Goal: Task Accomplishment & Management: Use online tool/utility

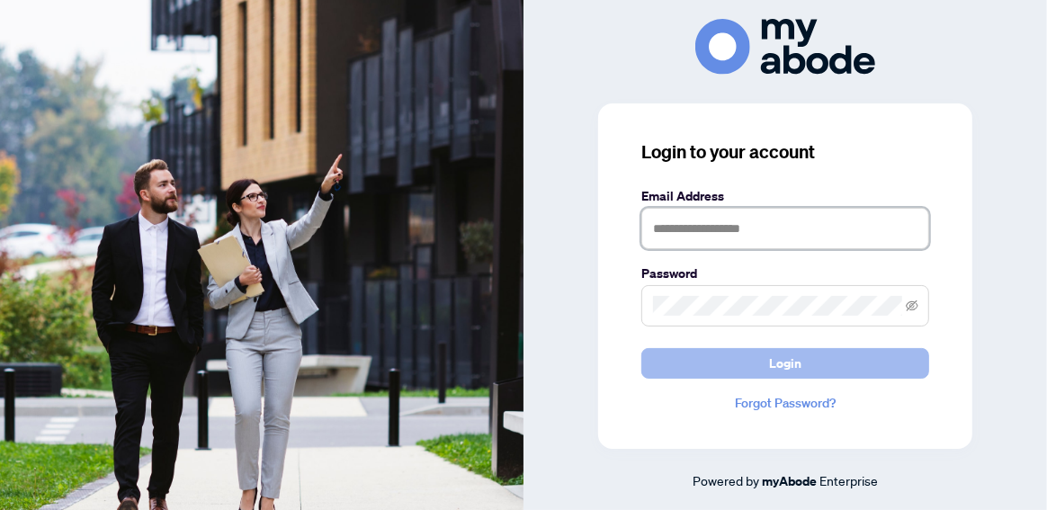
type input "**********"
click at [744, 366] on button "Login" at bounding box center [785, 363] width 288 height 31
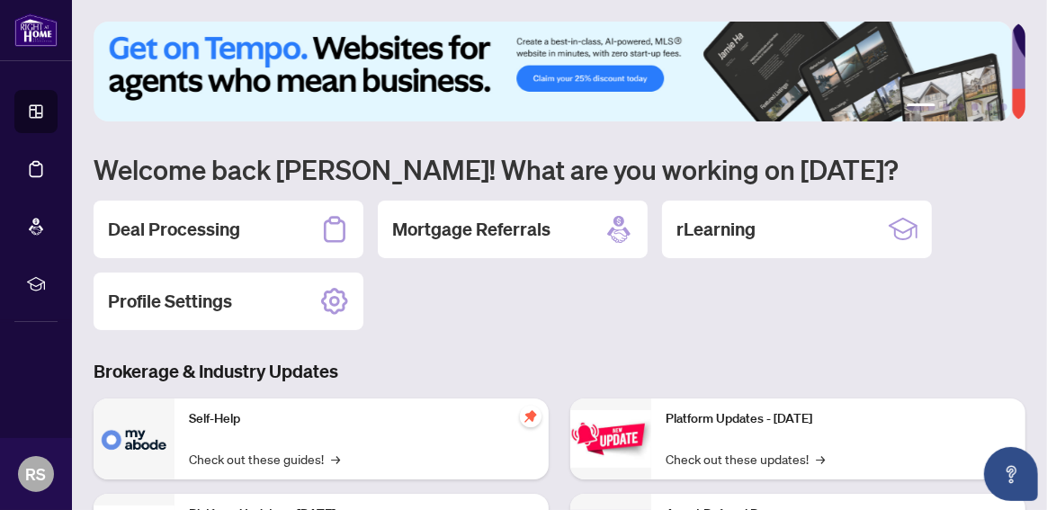
scroll to position [92, 0]
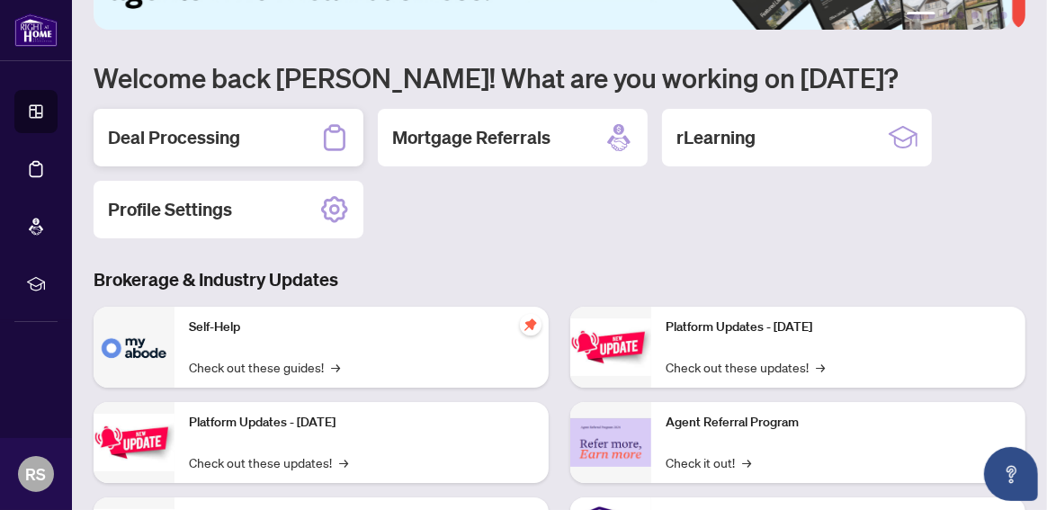
click at [157, 137] on h2 "Deal Processing" at bounding box center [174, 137] width 132 height 25
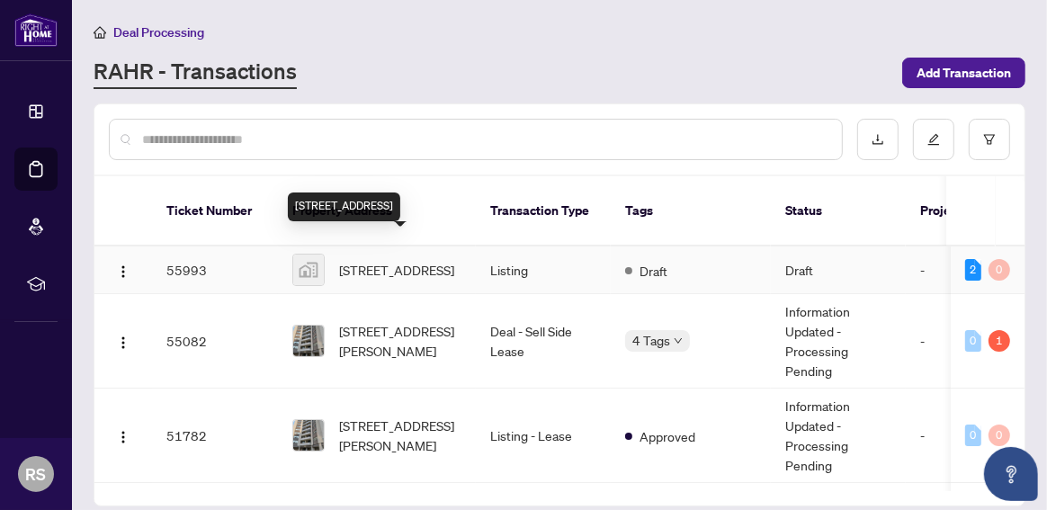
click at [415, 260] on span "406-10376 Yonge Street, Richmond Hill, ON, Canada" at bounding box center [396, 270] width 115 height 20
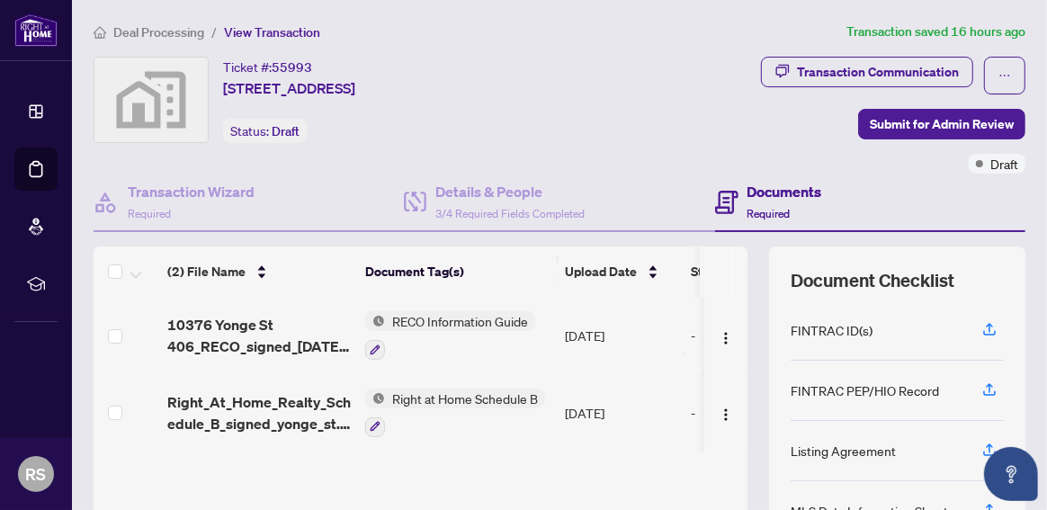
scroll to position [132, 0]
